Goal: Information Seeking & Learning: Learn about a topic

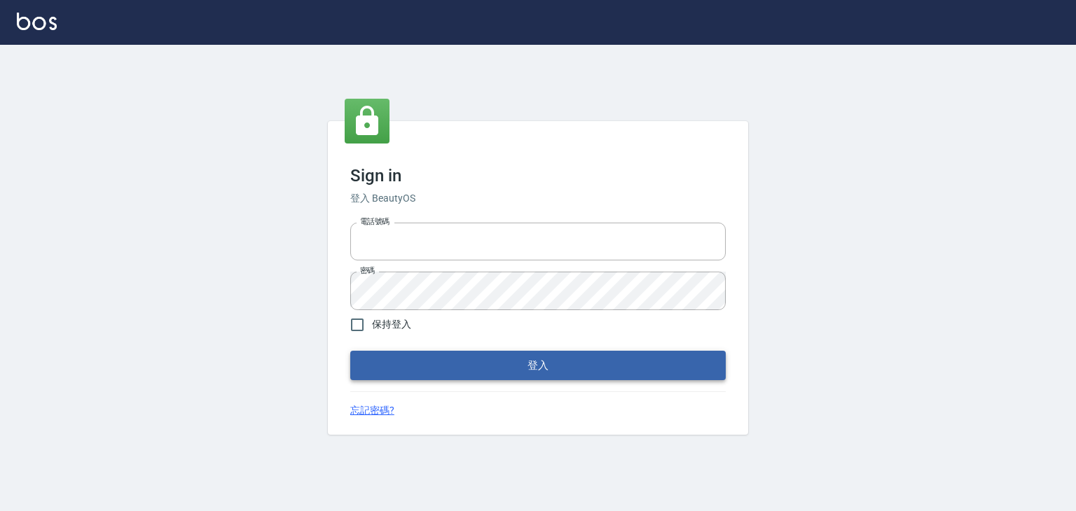
type input "0422211177"
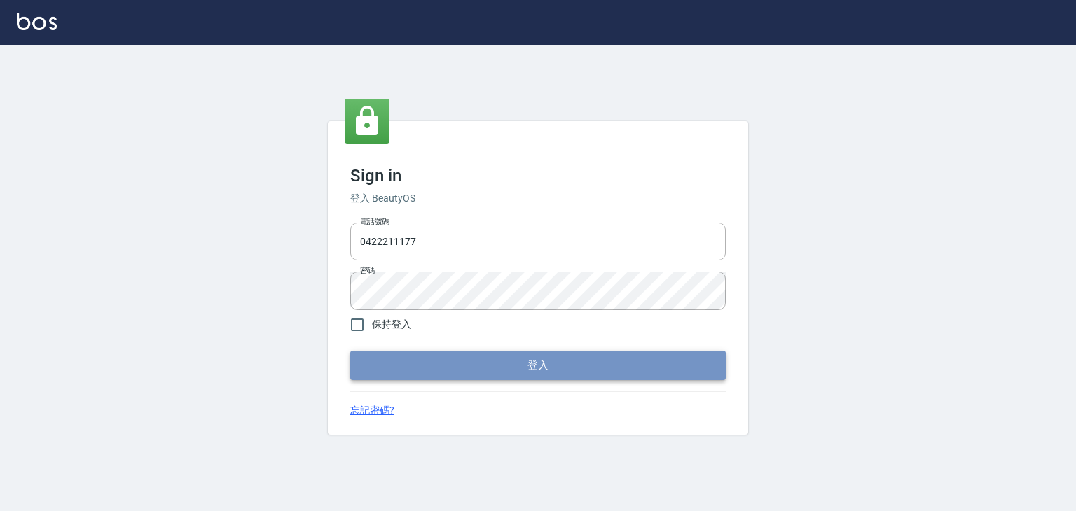
click at [473, 363] on button "登入" at bounding box center [537, 365] width 375 height 29
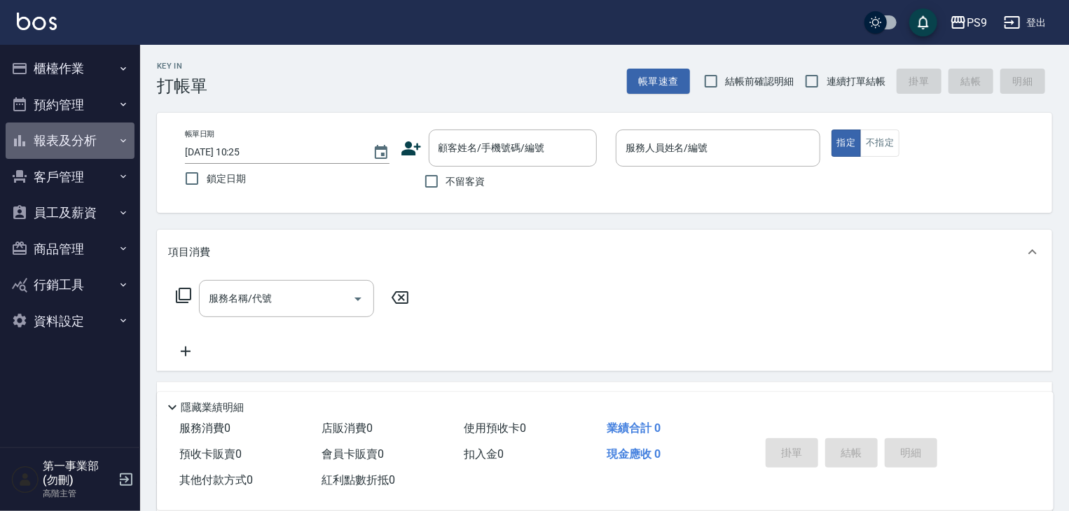
click at [75, 138] on button "報表及分析" at bounding box center [70, 141] width 129 height 36
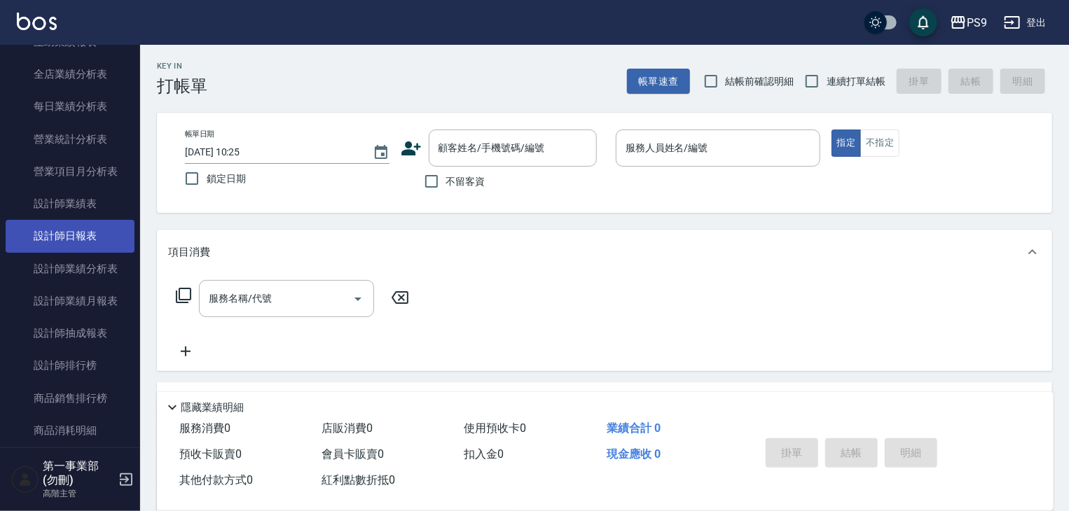
scroll to position [432, 0]
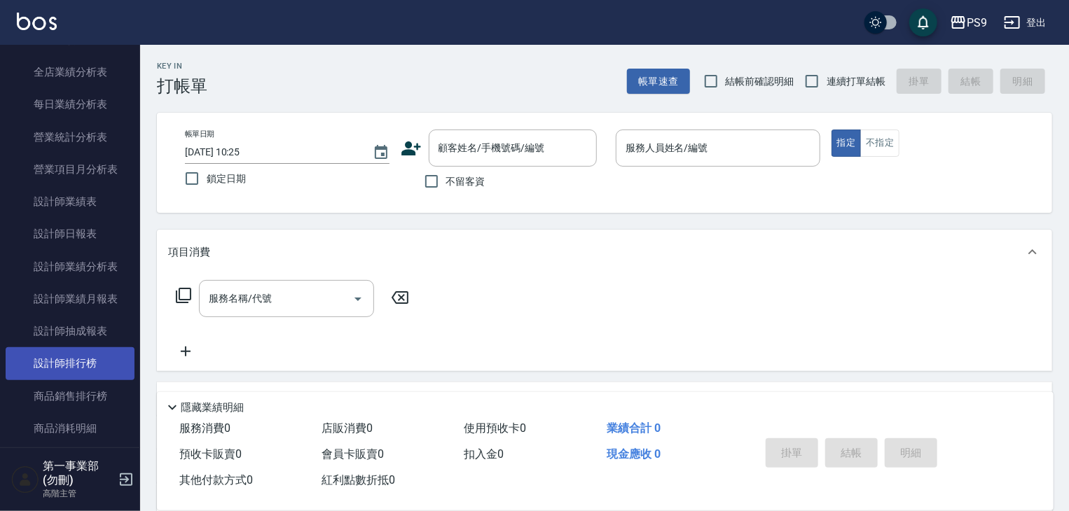
click at [83, 359] on link "設計師排行榜" at bounding box center [70, 363] width 129 height 32
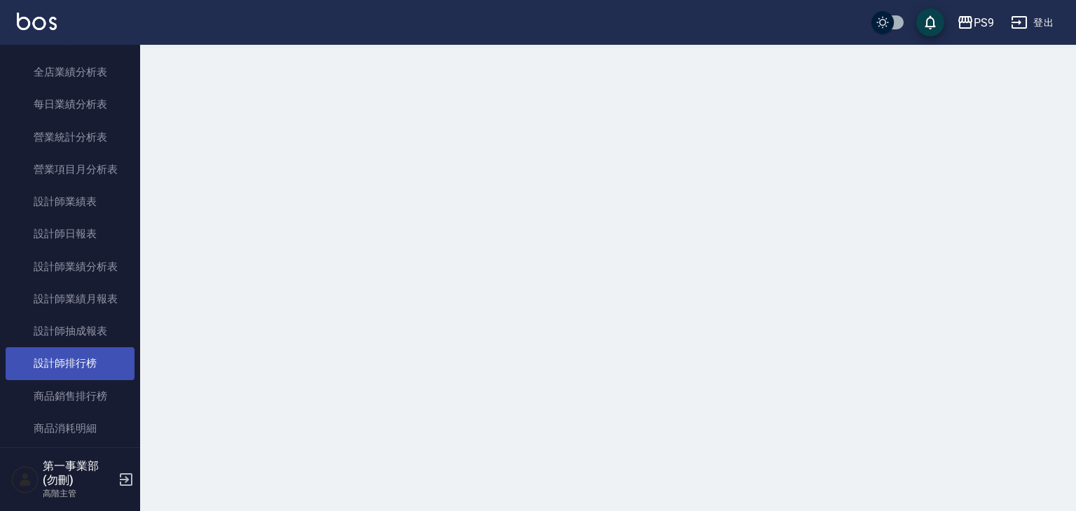
click at [83, 359] on link "設計師排行榜" at bounding box center [70, 363] width 129 height 32
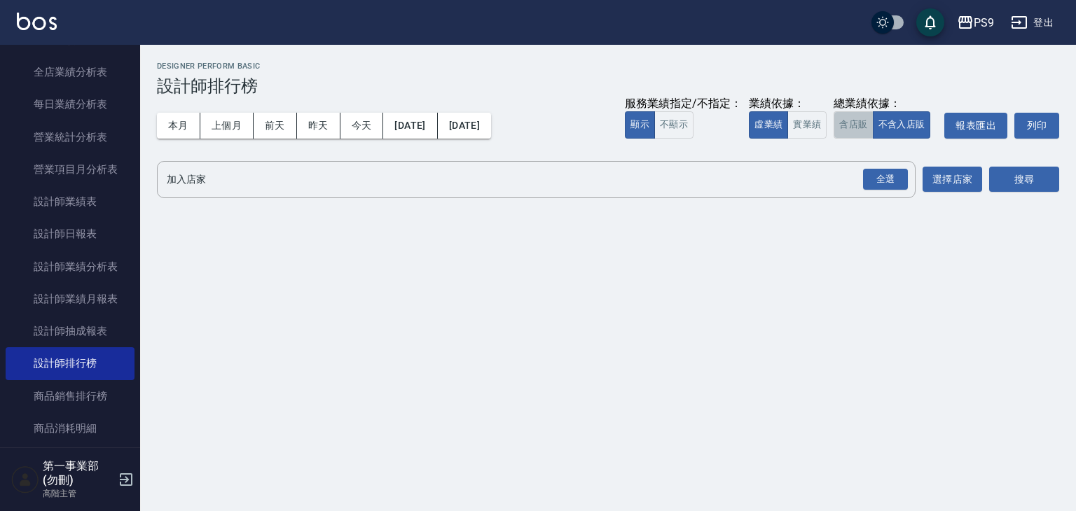
click at [850, 118] on button "含店販" at bounding box center [852, 124] width 39 height 27
click at [887, 173] on div "全選" at bounding box center [885, 180] width 45 height 22
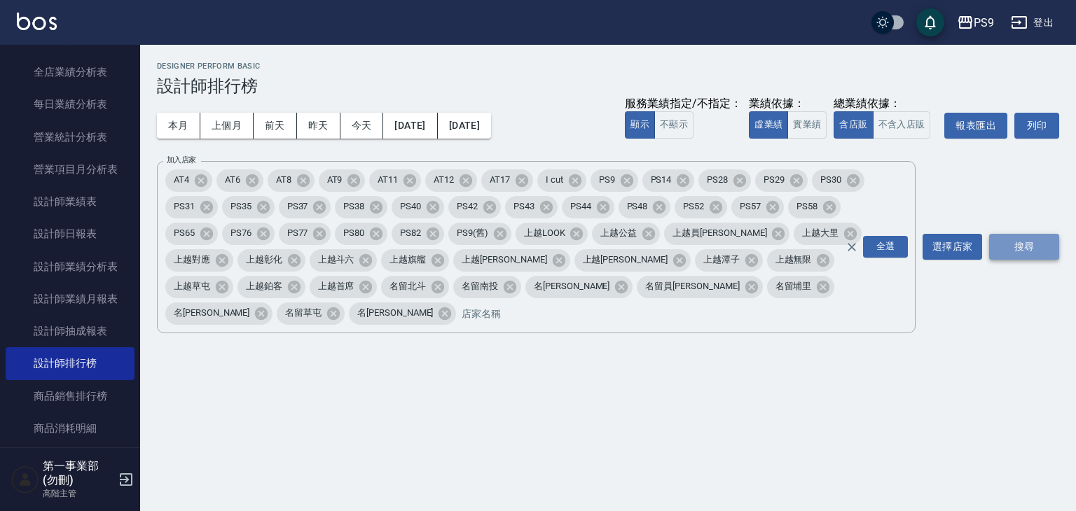
click at [1018, 240] on button "搜尋" at bounding box center [1024, 247] width 70 height 26
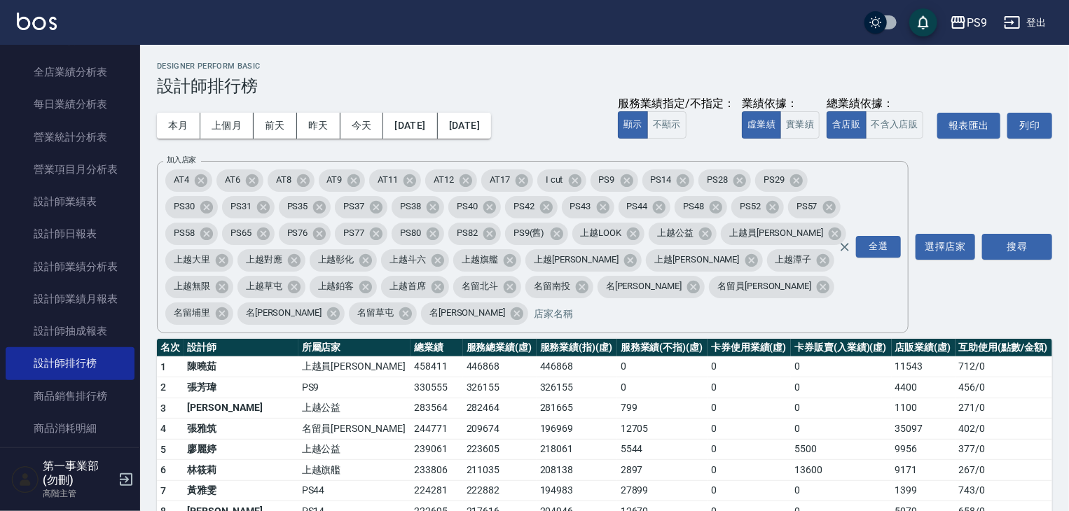
click at [534, 62] on h2 "Designer Perform Basic" at bounding box center [604, 66] width 895 height 9
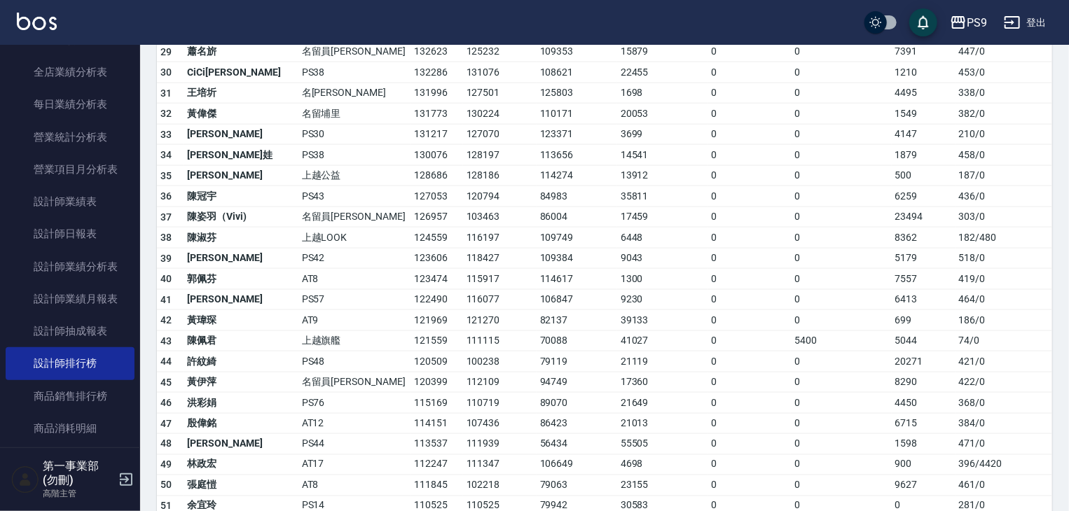
scroll to position [1341, 0]
